Goal: Transaction & Acquisition: Purchase product/service

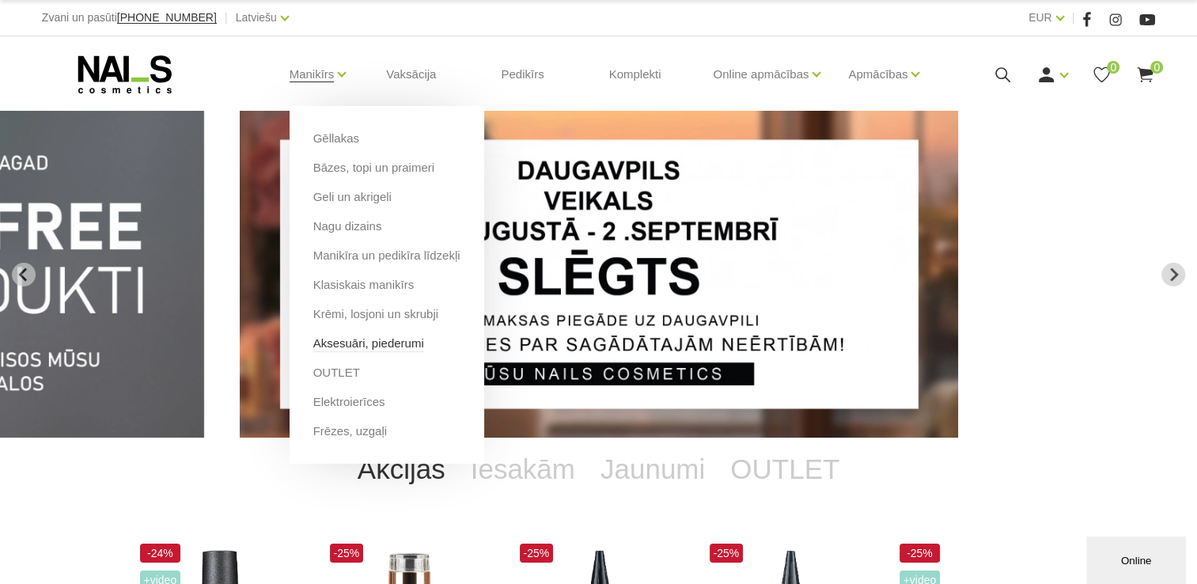
click at [369, 344] on link "Aksesuāri, piederumi" at bounding box center [368, 343] width 111 height 17
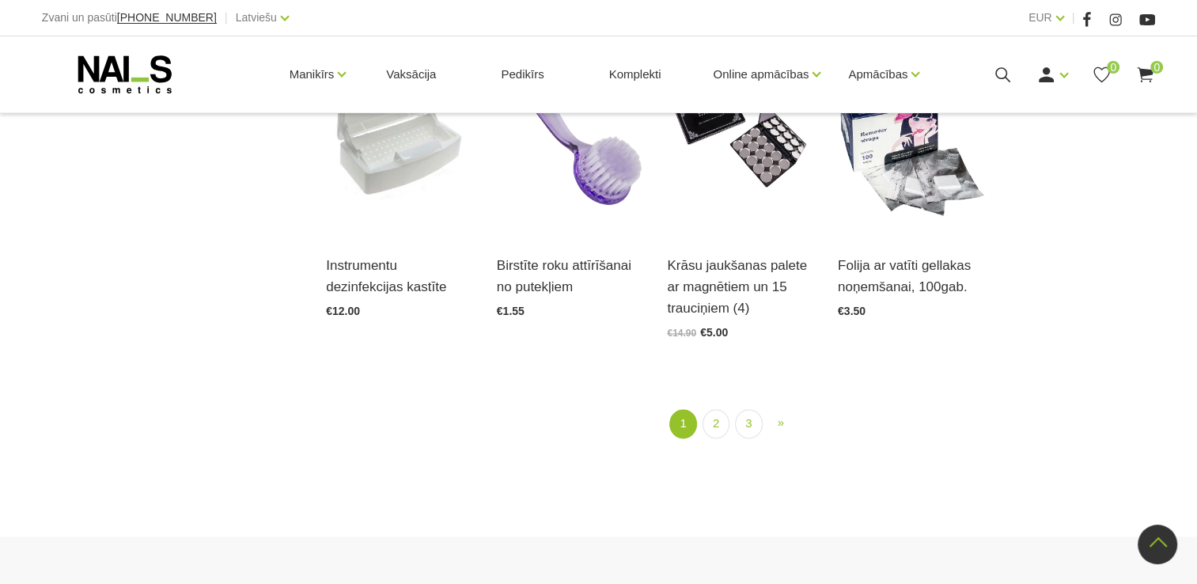
scroll to position [1898, 0]
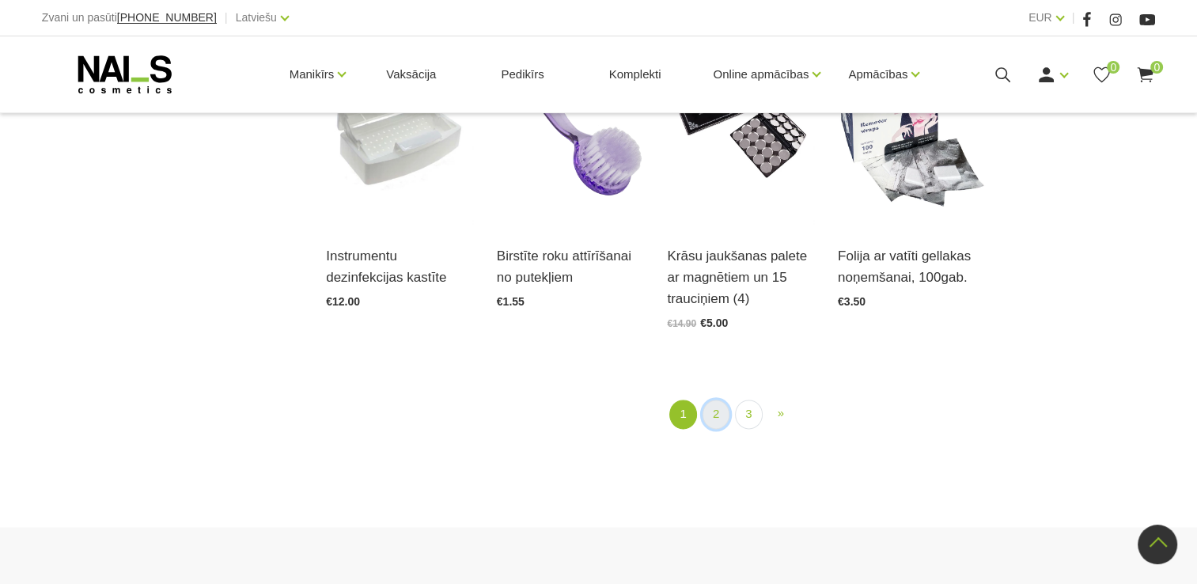
click at [719, 399] on link "2" at bounding box center [715, 413] width 27 height 29
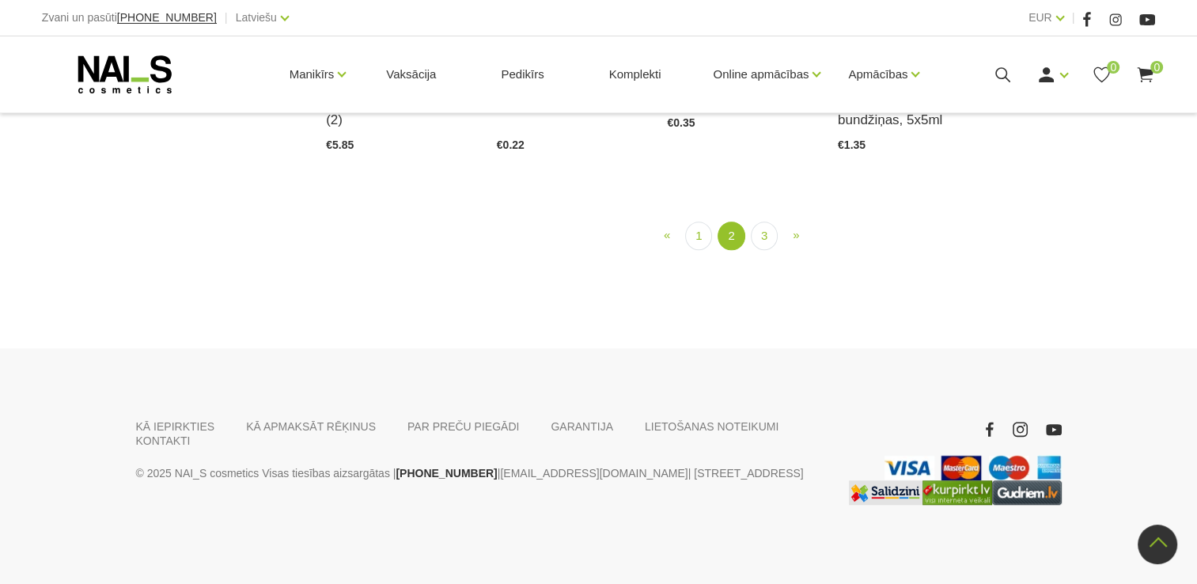
scroll to position [1667, 0]
click at [759, 251] on link "3" at bounding box center [764, 235] width 27 height 29
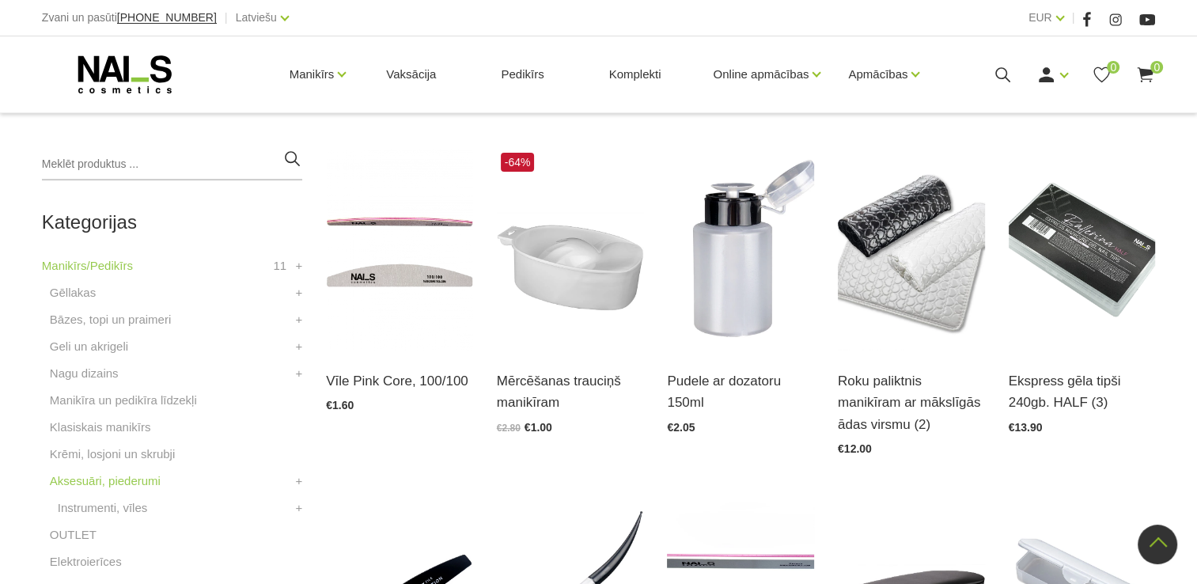
scroll to position [323, 0]
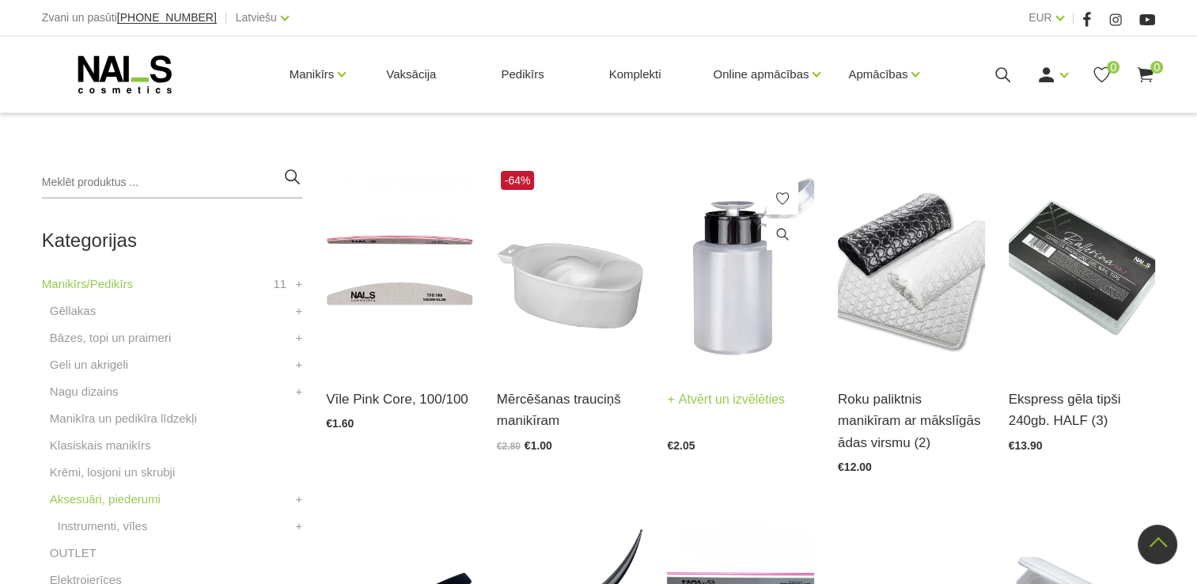
click at [720, 313] on img at bounding box center [740, 268] width 147 height 202
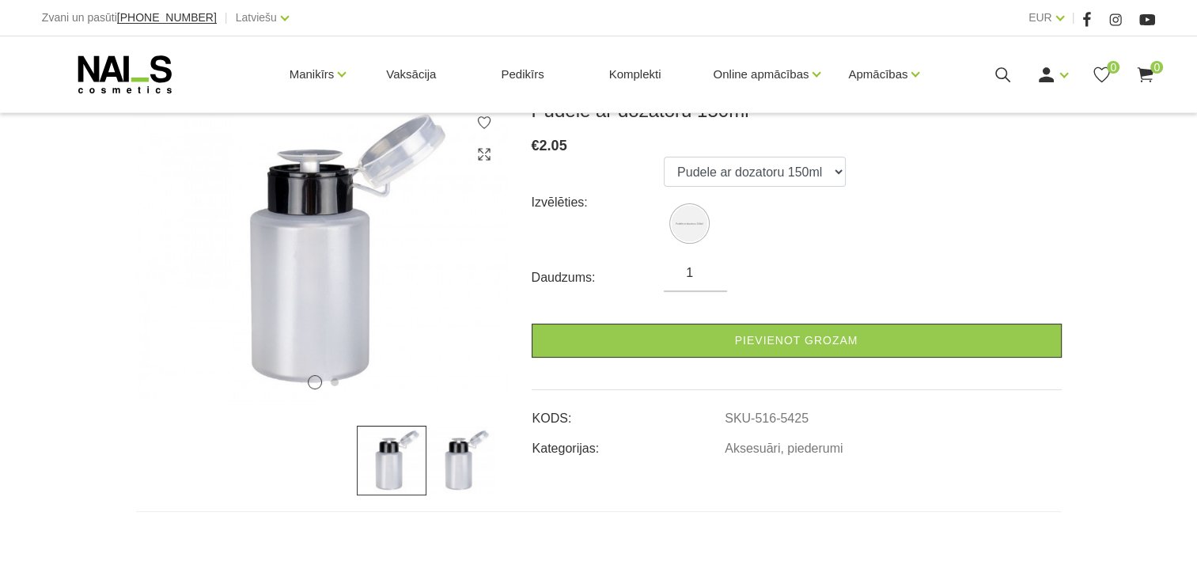
scroll to position [237, 0]
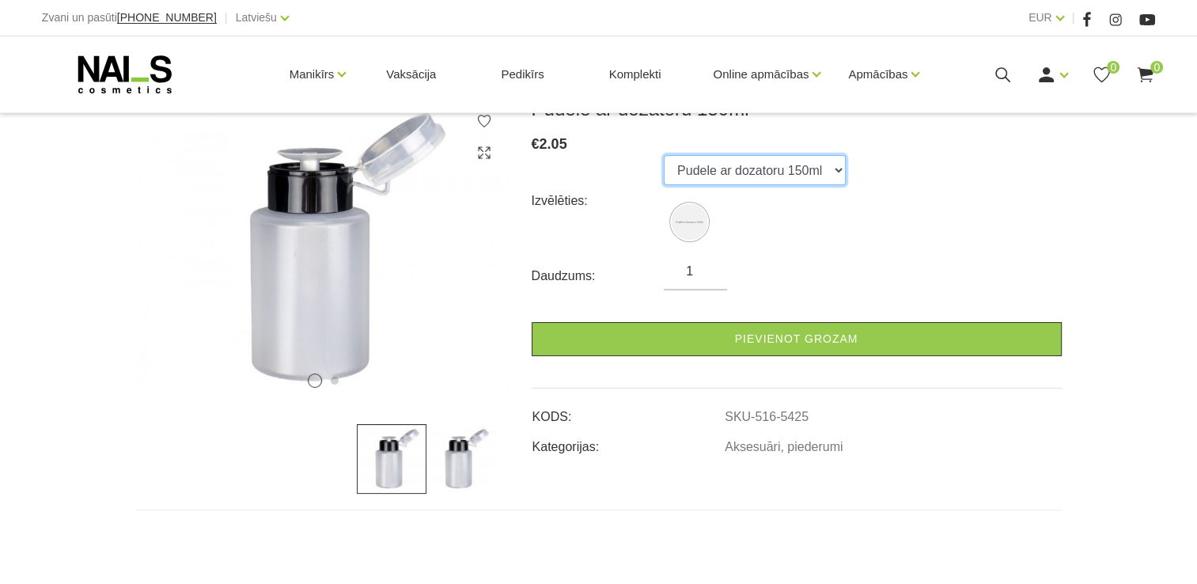
click at [834, 170] on select "Pudele ar dozatoru 150ml" at bounding box center [755, 170] width 182 height 30
click at [664, 155] on select "Pudele ar dozatoru 150ml" at bounding box center [755, 170] width 182 height 30
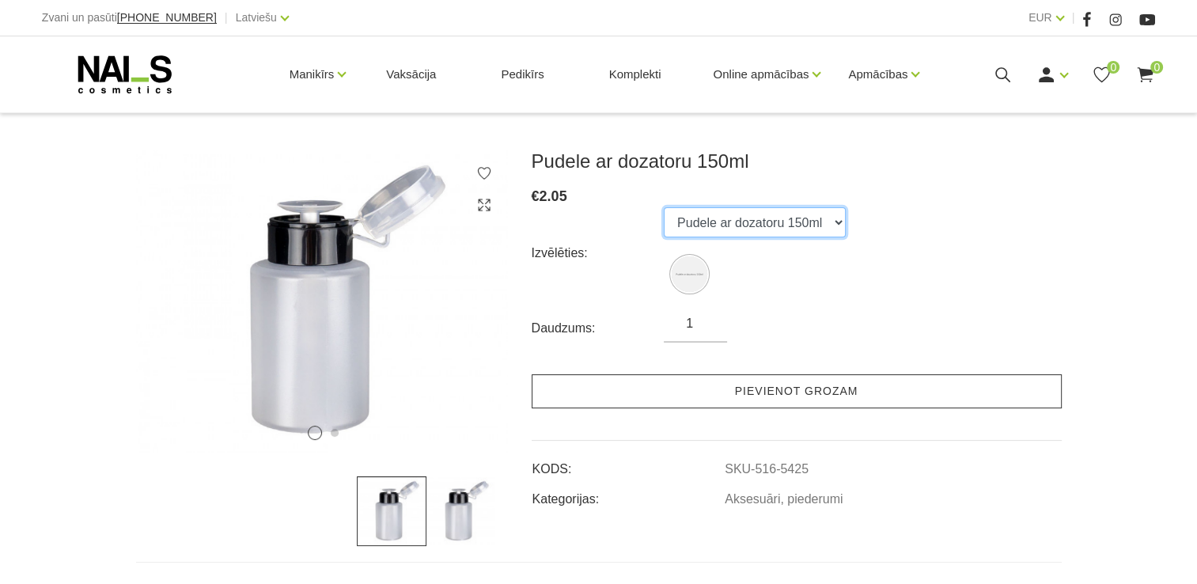
scroll to position [158, 0]
